Goal: Transaction & Acquisition: Purchase product/service

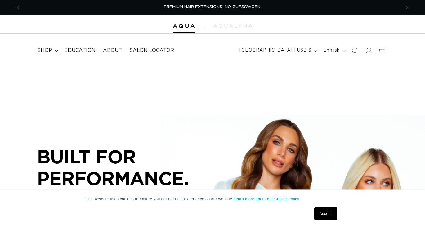
click at [48, 50] on span "shop" at bounding box center [44, 50] width 15 height 7
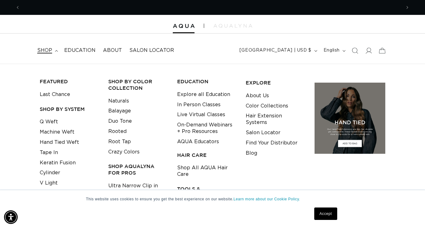
scroll to position [0, 381]
click at [51, 151] on link "Tape In" at bounding box center [49, 152] width 18 height 10
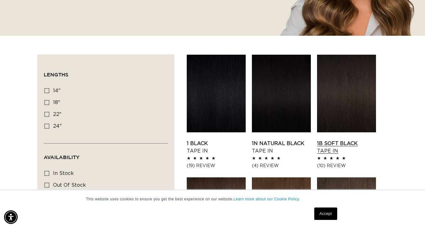
scroll to position [0, 381]
click at [366, 140] on link "1B Soft Black Tape In" at bounding box center [346, 147] width 59 height 15
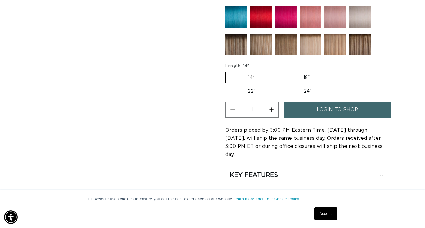
click at [357, 109] on span "login to shop" at bounding box center [337, 110] width 41 height 16
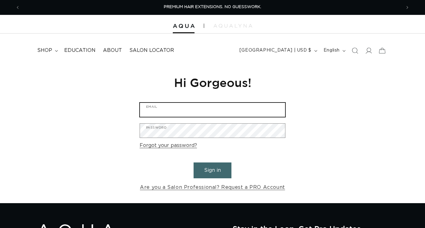
click at [216, 109] on input "Email" at bounding box center [212, 110] width 145 height 14
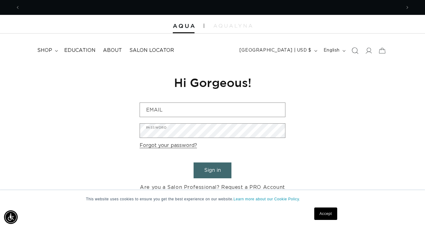
scroll to position [0, 762]
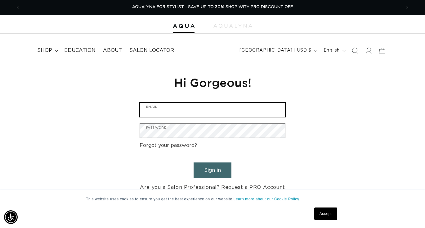
click at [197, 112] on input "Email" at bounding box center [212, 110] width 145 height 14
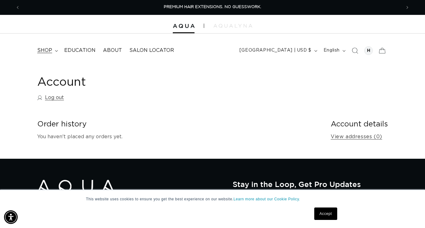
click at [54, 49] on summary "shop" at bounding box center [46, 50] width 27 height 14
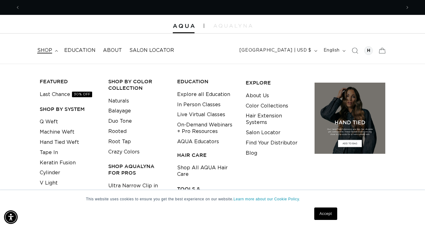
scroll to position [0, 381]
click at [52, 153] on link "Tape In" at bounding box center [49, 152] width 18 height 10
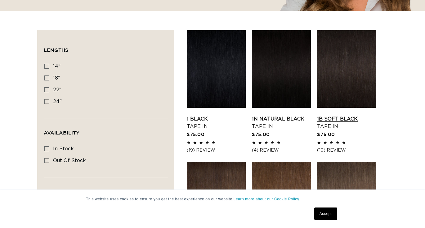
click at [352, 115] on link "1B Soft Black Tape In" at bounding box center [346, 122] width 59 height 15
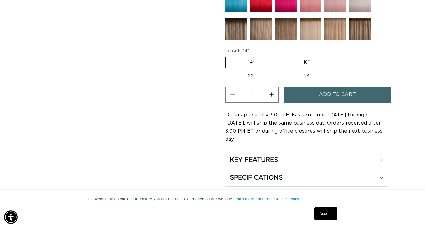
scroll to position [0, 381]
click at [256, 73] on label "22" Variant sold out or unavailable" at bounding box center [251, 76] width 53 height 11
click at [335, 56] on input "22" Variant sold out or unavailable" at bounding box center [335, 56] width 0 height 0
radio input "true"
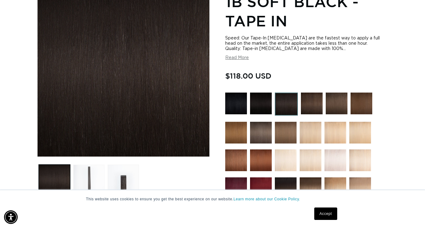
click at [83, 180] on button "Load image 2 in gallery view" at bounding box center [88, 179] width 31 height 31
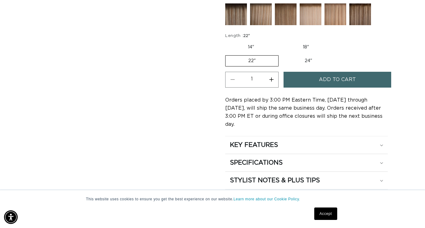
scroll to position [389, 0]
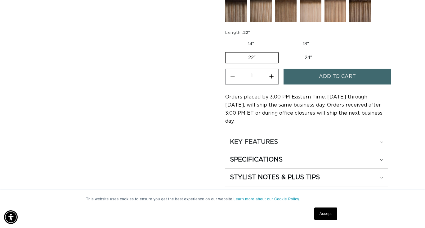
click at [381, 141] on icon at bounding box center [381, 142] width 3 height 2
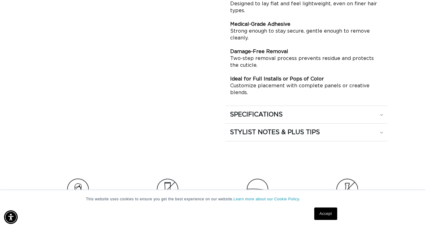
scroll to position [628, 0]
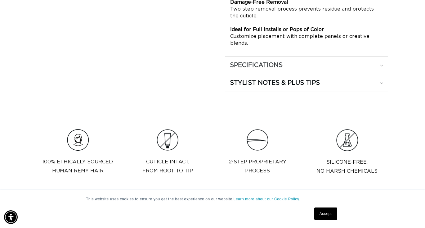
click at [381, 64] on icon at bounding box center [381, 65] width 3 height 2
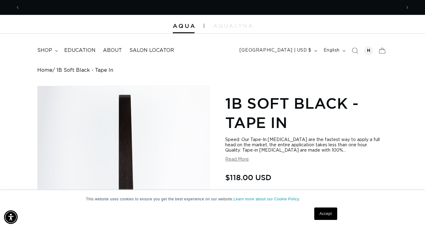
scroll to position [0, 381]
